Goal: Information Seeking & Learning: Check status

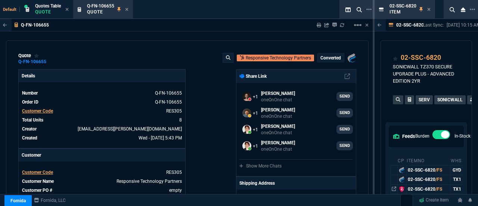
select select "12: [PERSON_NAME]"
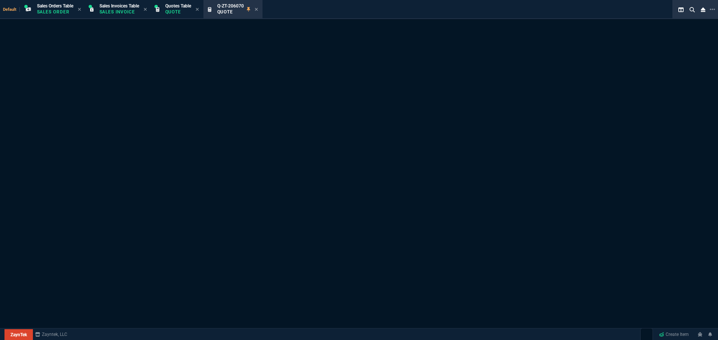
select select "12: [PERSON_NAME]"
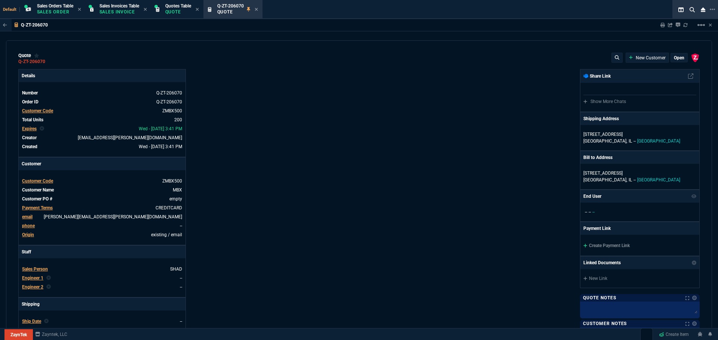
type input "50"
type input "4"
type input "70.18"
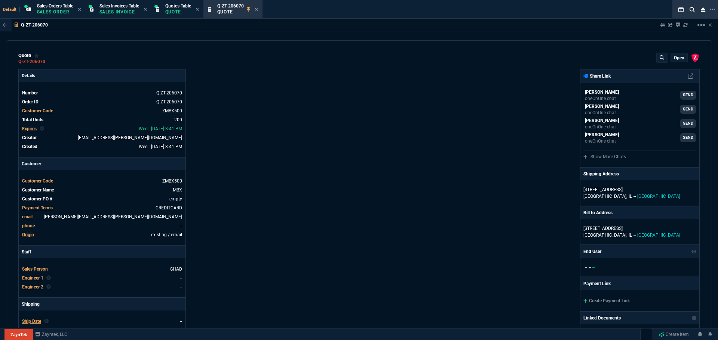
type input "89"
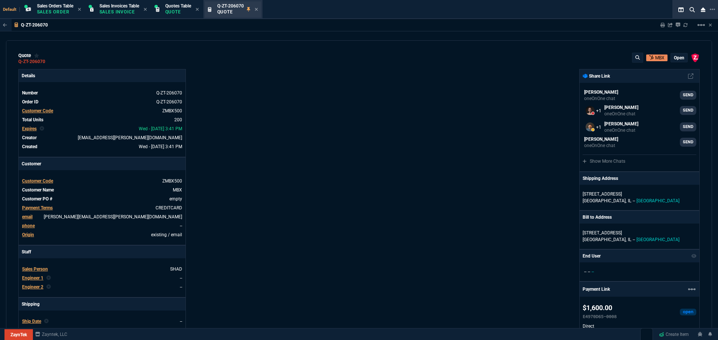
click at [257, 9] on div "Q-ZT-206070 Quote" at bounding box center [237, 9] width 41 height 13
click at [258, 9] on icon at bounding box center [256, 9] width 3 height 4
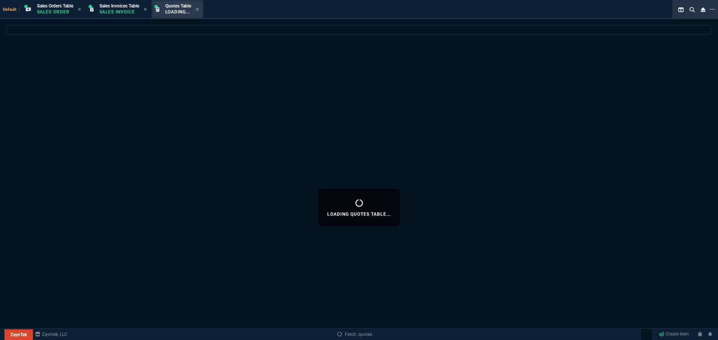
select select
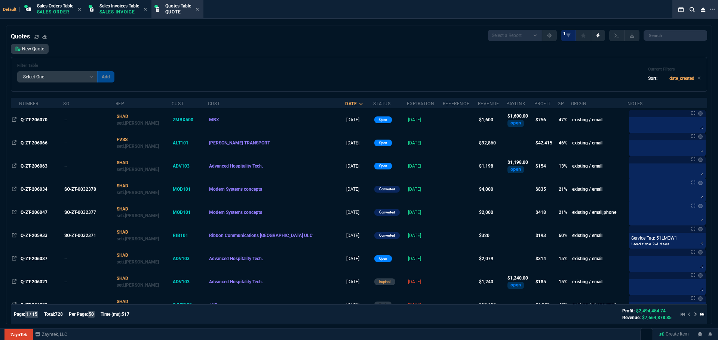
click at [202, 9] on div "Quotes Table Quote" at bounding box center [177, 9] width 49 height 16
click at [199, 9] on icon at bounding box center [196, 9] width 3 height 4
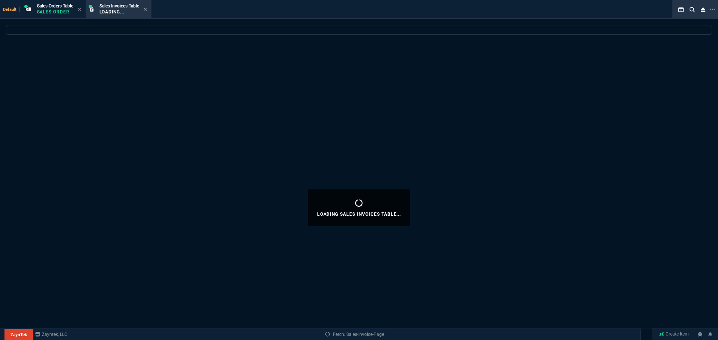
select select
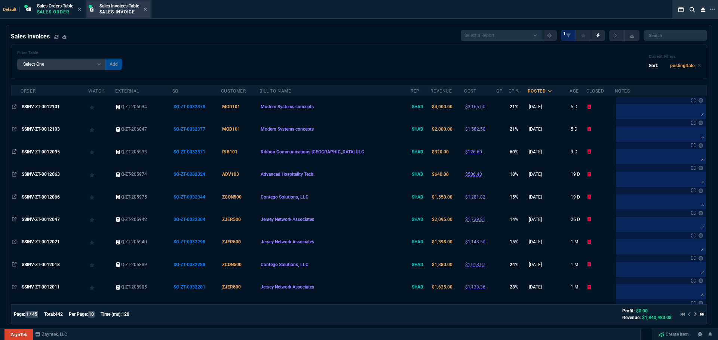
click at [103, 13] on p "Sales Invoice" at bounding box center [117, 12] width 37 height 6
click at [147, 9] on icon at bounding box center [145, 9] width 3 height 4
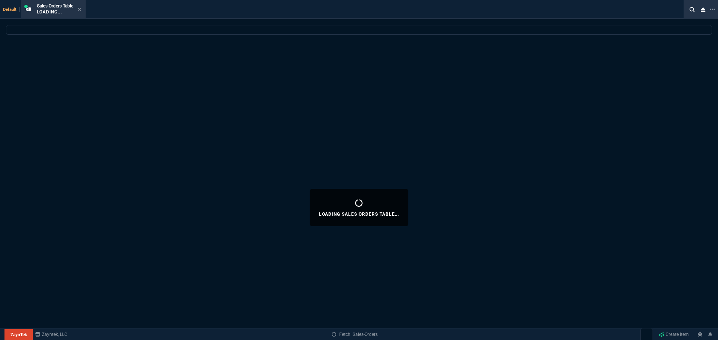
select select
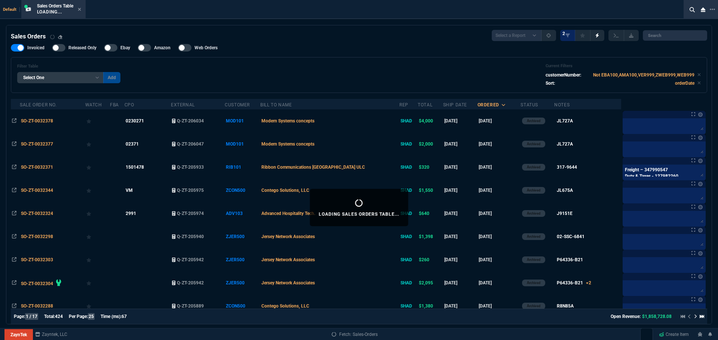
click at [79, 8] on icon at bounding box center [79, 9] width 3 height 4
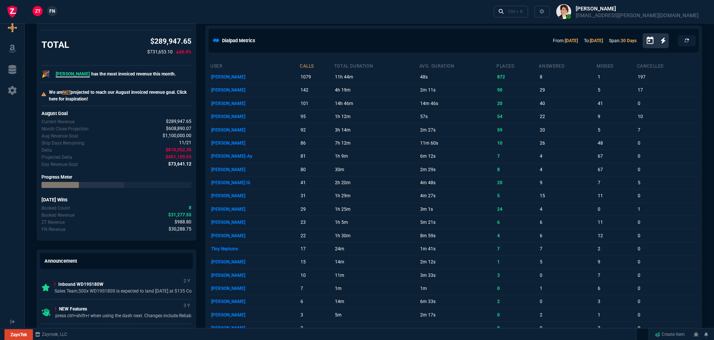
scroll to position [37, 0]
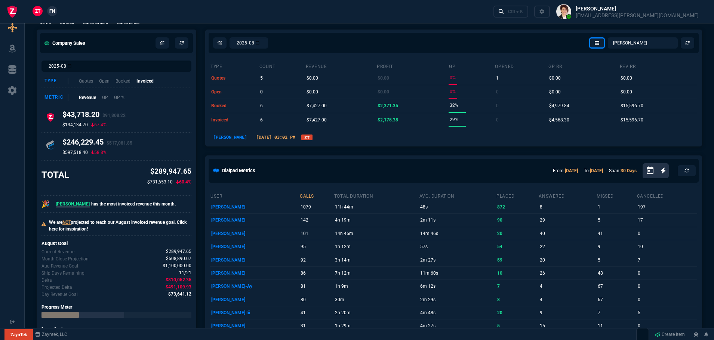
click at [301, 139] on link "ZT" at bounding box center [306, 138] width 11 height 6
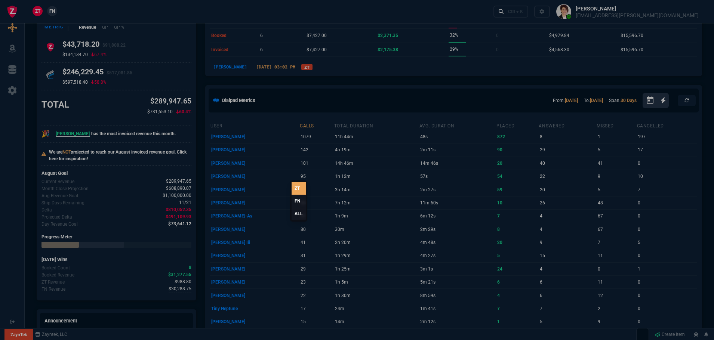
scroll to position [0, 0]
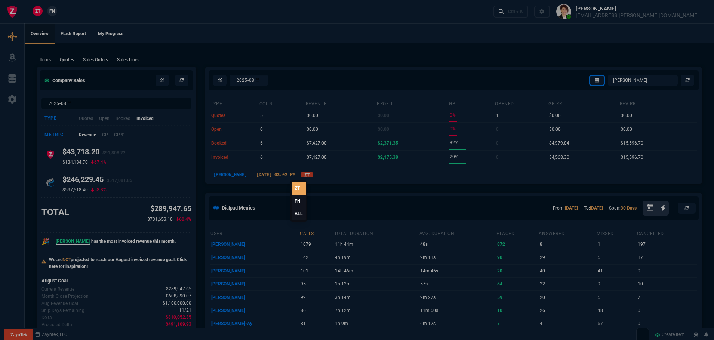
click at [334, 28] on div at bounding box center [357, 170] width 714 height 340
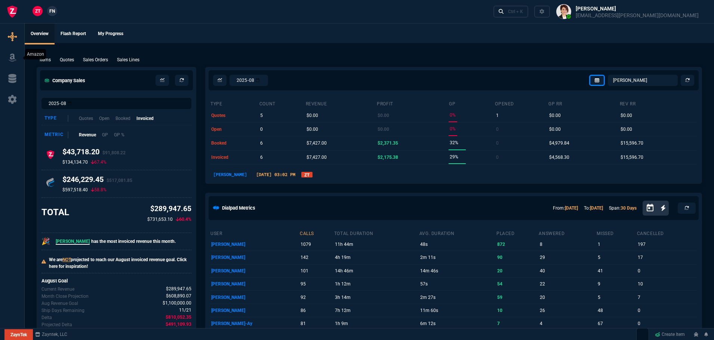
click at [13, 57] on icon at bounding box center [11, 58] width 7 height 8
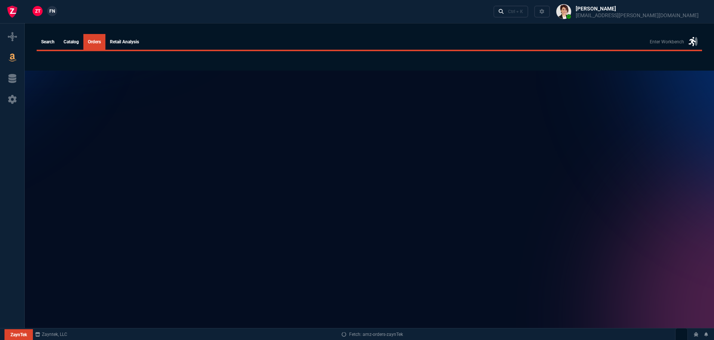
select select
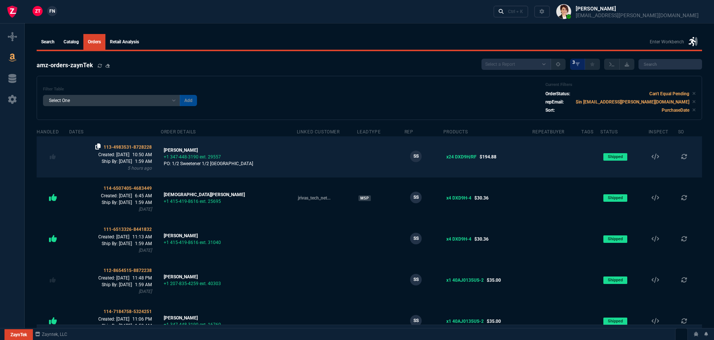
click at [101, 147] on icon at bounding box center [97, 147] width 5 height 6
click at [148, 149] on span "113-4983531-8728228" at bounding box center [128, 147] width 48 height 5
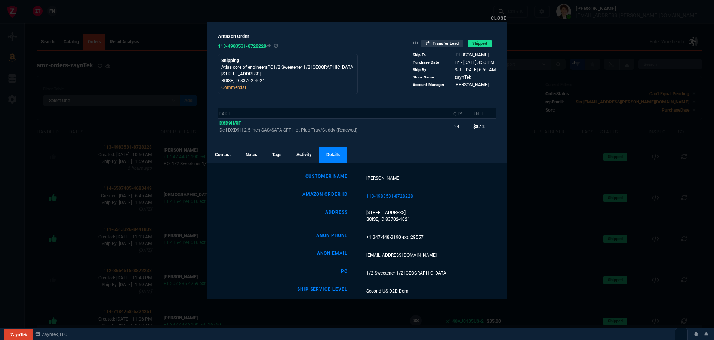
click at [229, 153] on link "Contact" at bounding box center [222, 155] width 31 height 16
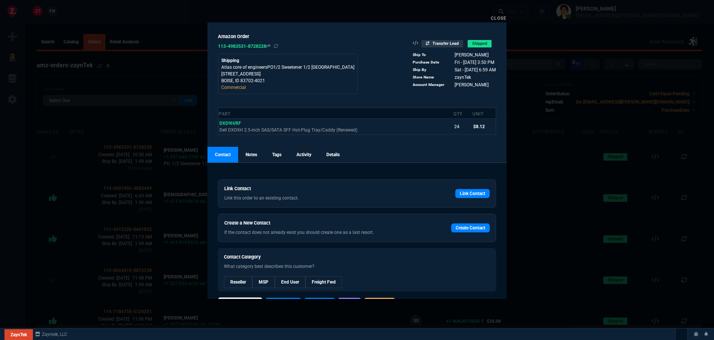
click at [491, 19] on div "Close" at bounding box center [356, 17] width 299 height 9
click at [504, 19] on link "Close" at bounding box center [499, 18] width 16 height 5
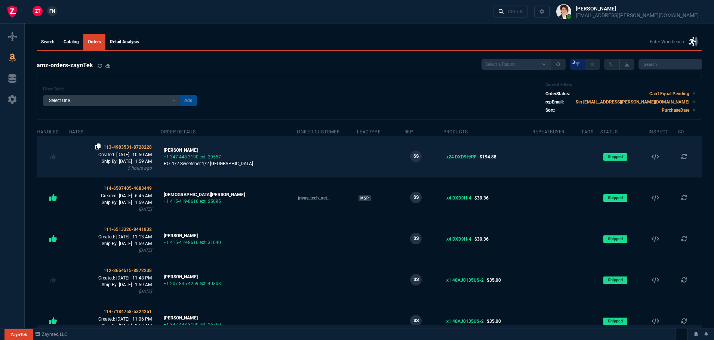
click at [101, 147] on icon at bounding box center [97, 147] width 5 height 6
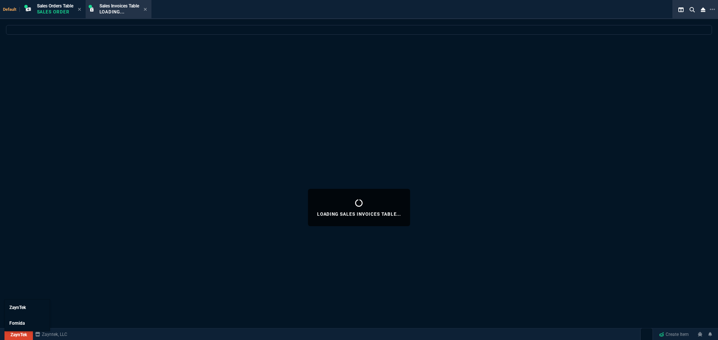
select select "12: [PERSON_NAME]"
click at [22, 335] on link "ZaynTek" at bounding box center [18, 335] width 28 height 11
select select
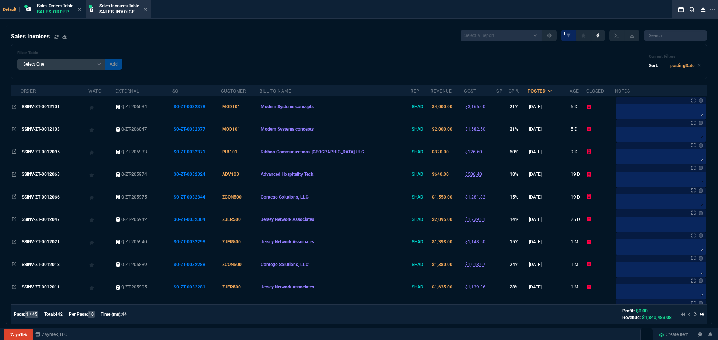
click at [0, 0] on span "Fornida" at bounding box center [0, 0] width 0 height 0
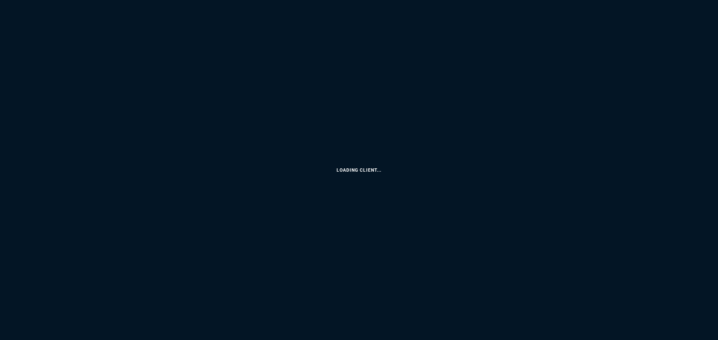
select select "12: [PERSON_NAME]"
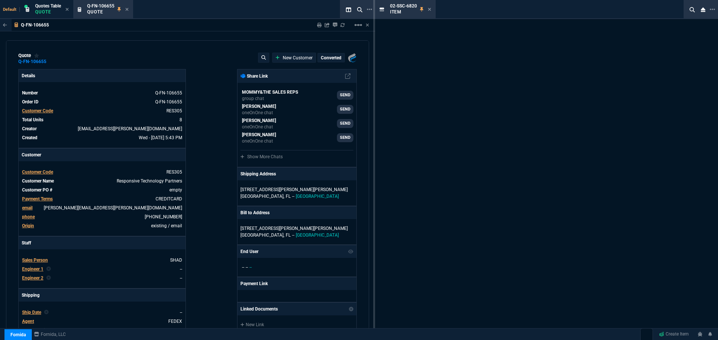
type input "14"
type input "169"
type input "1661.97"
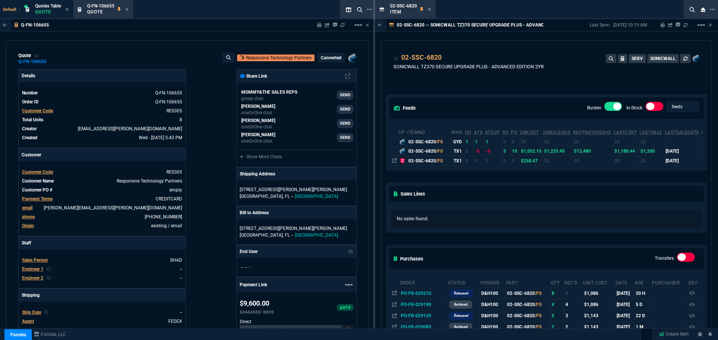
type input "28"
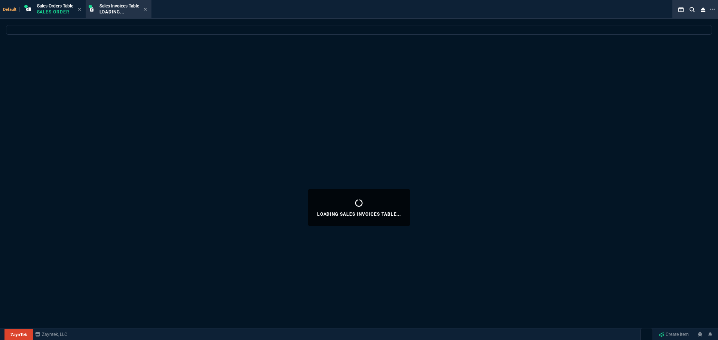
select select "12: [PERSON_NAME]"
select select
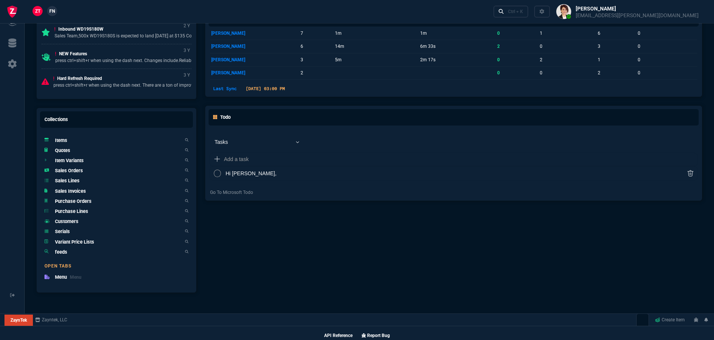
scroll to position [427, 0]
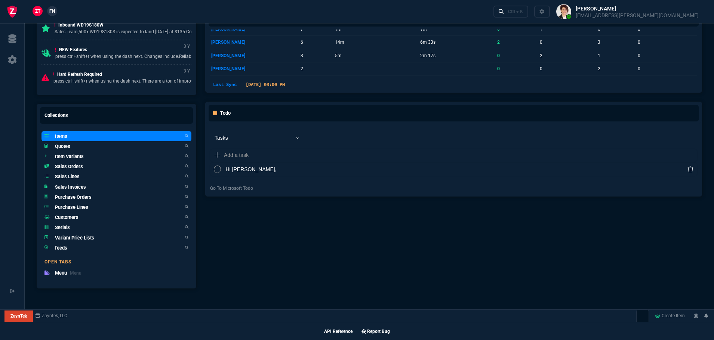
click at [61, 138] on h5 "Items" at bounding box center [61, 136] width 12 height 7
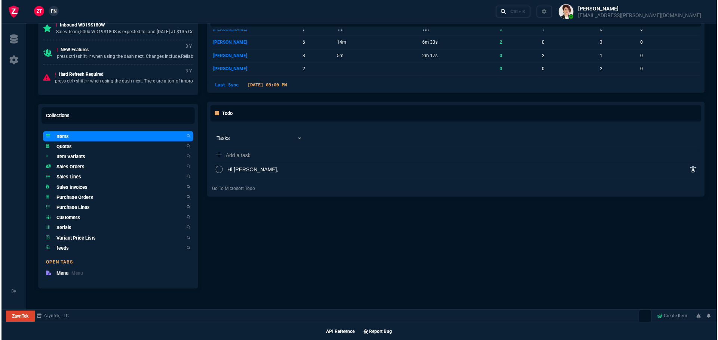
scroll to position [426, 0]
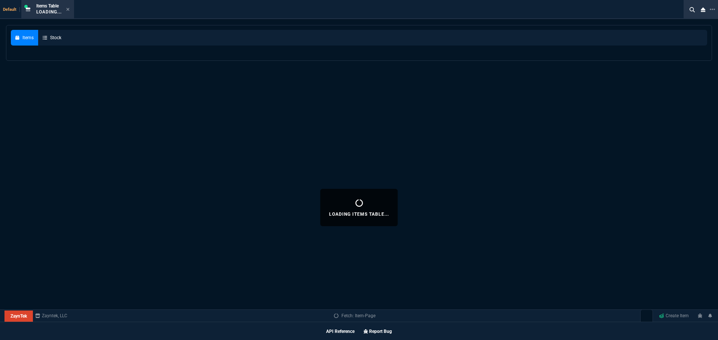
select select
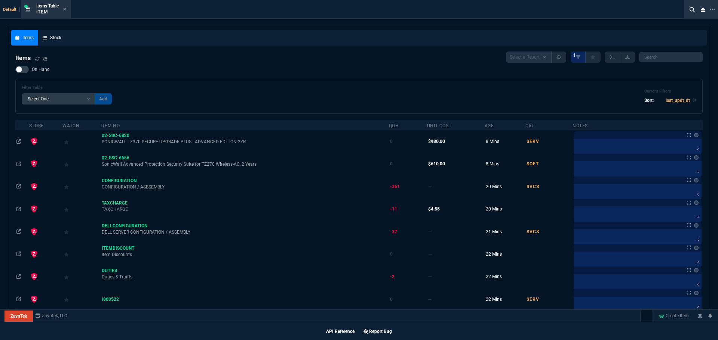
click at [182, 71] on div "On Hand Filter Table Select One Add Filter () Age () Cat (item.ItemCategoryCode…" at bounding box center [358, 90] width 687 height 48
click at [64, 11] on nx-icon at bounding box center [64, 10] width 3 height 6
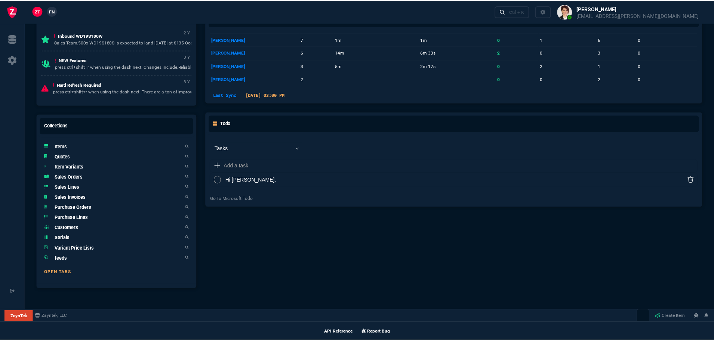
scroll to position [427, 0]
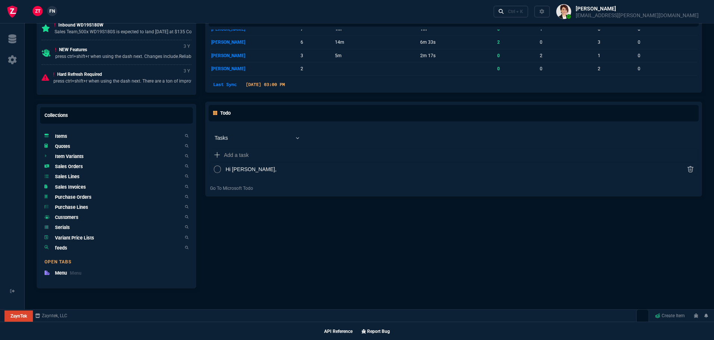
click at [56, 134] on h5 "Items" at bounding box center [61, 136] width 12 height 7
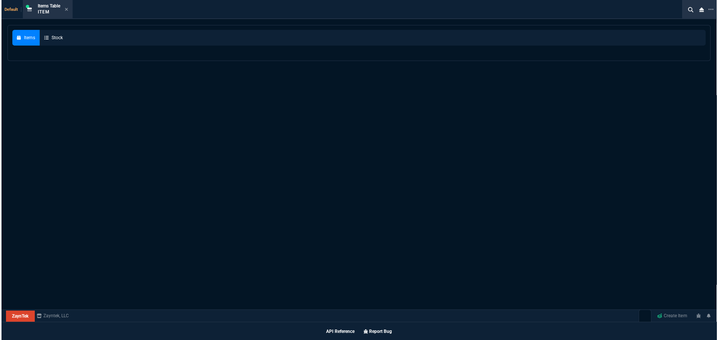
scroll to position [426, 0]
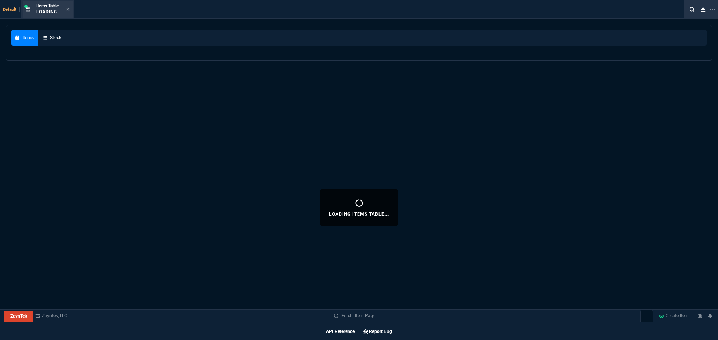
select select
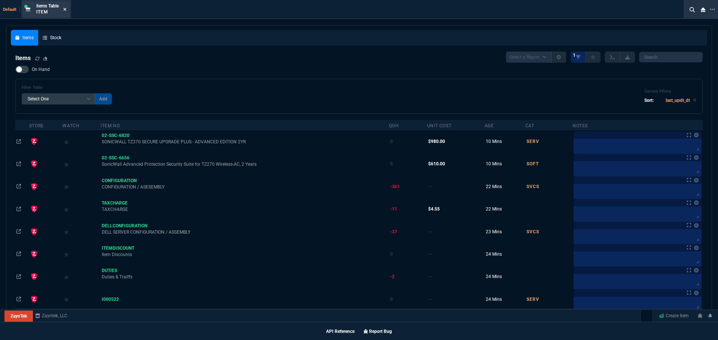
click at [66, 10] on icon at bounding box center [64, 9] width 3 height 4
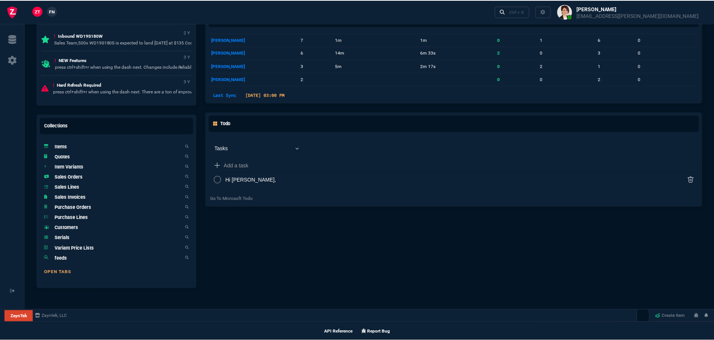
scroll to position [427, 0]
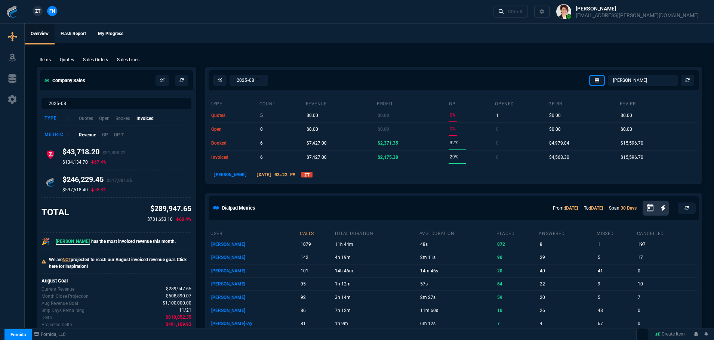
select select "12: [PERSON_NAME]"
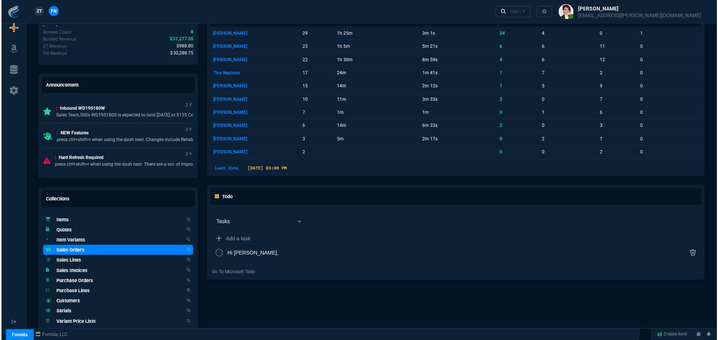
scroll to position [447, 0]
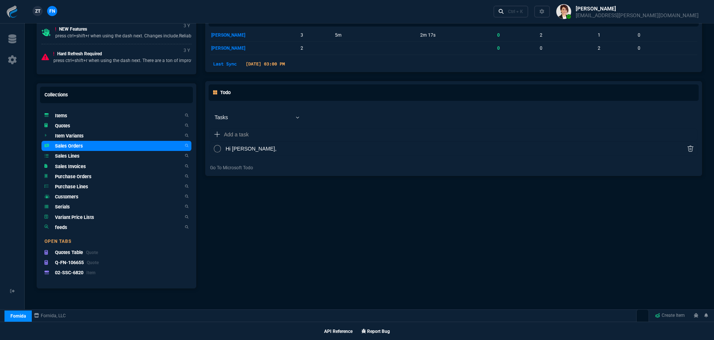
click at [66, 146] on h5 "Sales Orders" at bounding box center [69, 145] width 28 height 7
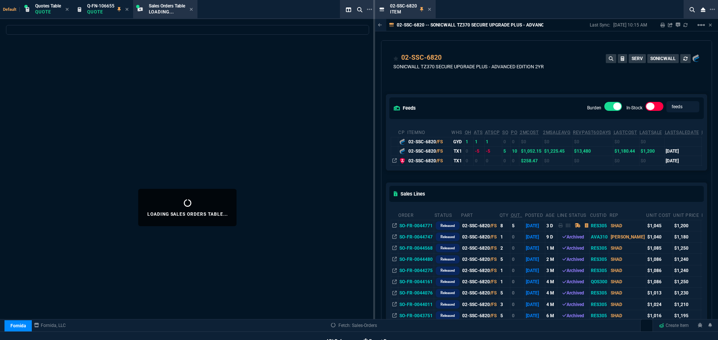
select select
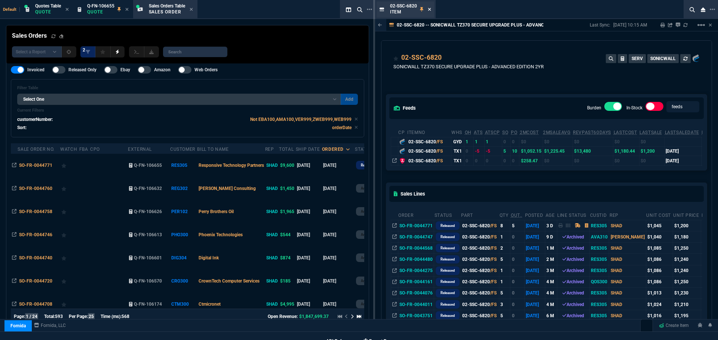
click at [430, 9] on icon at bounding box center [429, 9] width 3 height 3
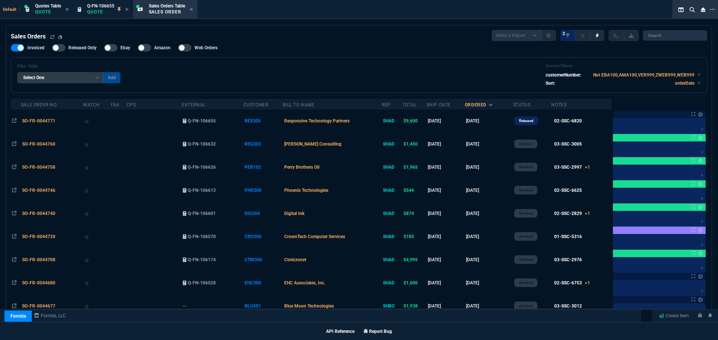
scroll to position [447, 0]
